Goal: Navigation & Orientation: Go to known website

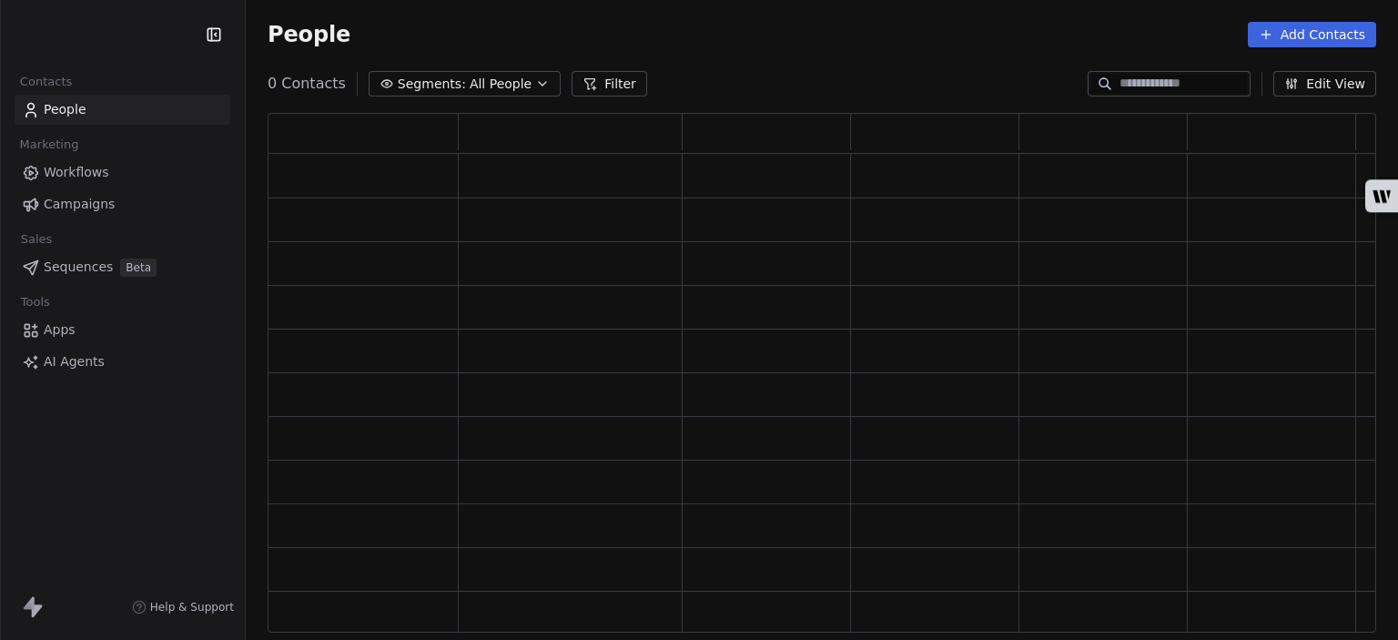
scroll to position [505, 1094]
